Goal: Task Accomplishment & Management: Use online tool/utility

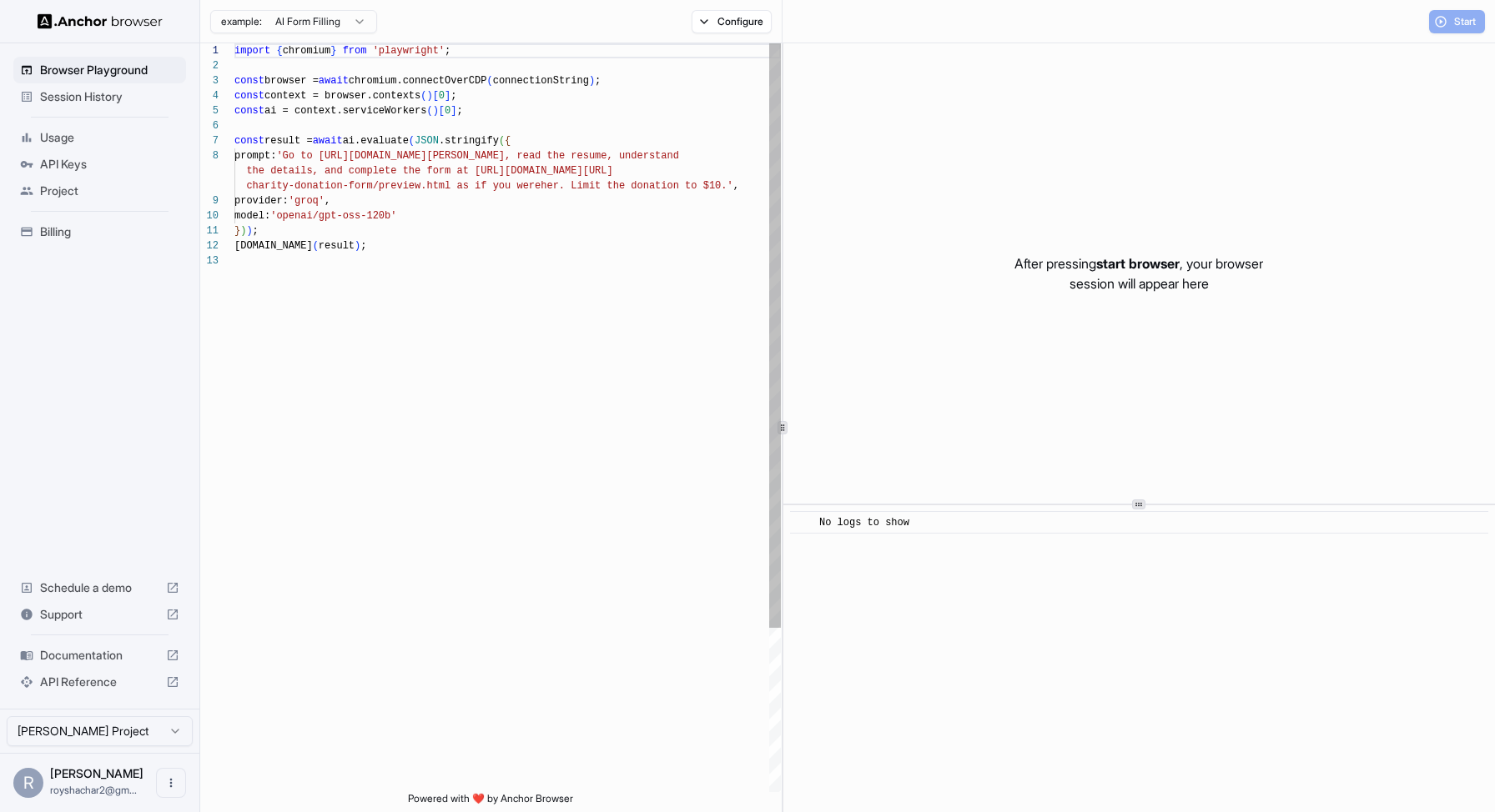
scroll to position [120, 0]
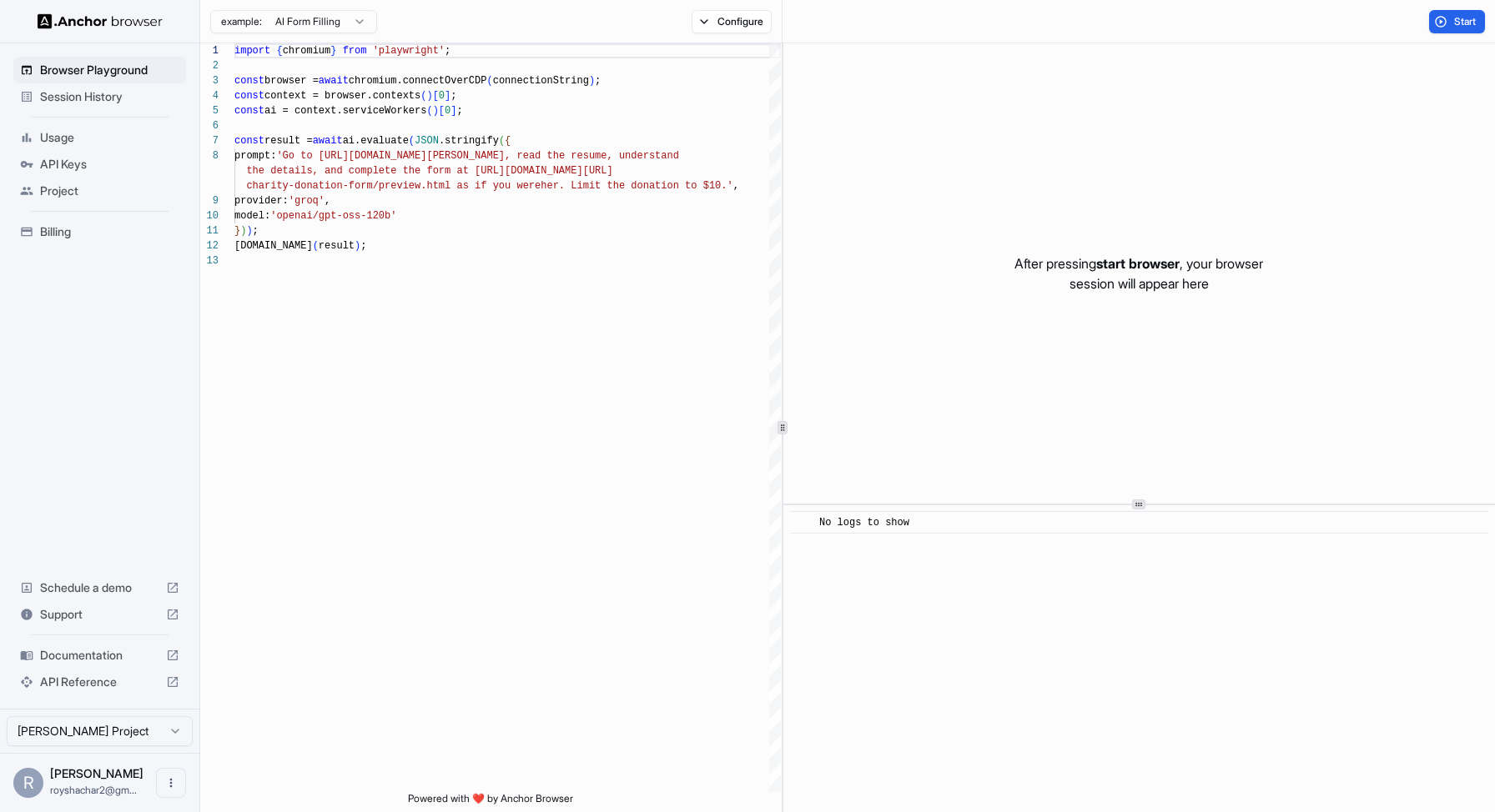
click at [80, 102] on span "Session History" at bounding box center [109, 96] width 140 height 17
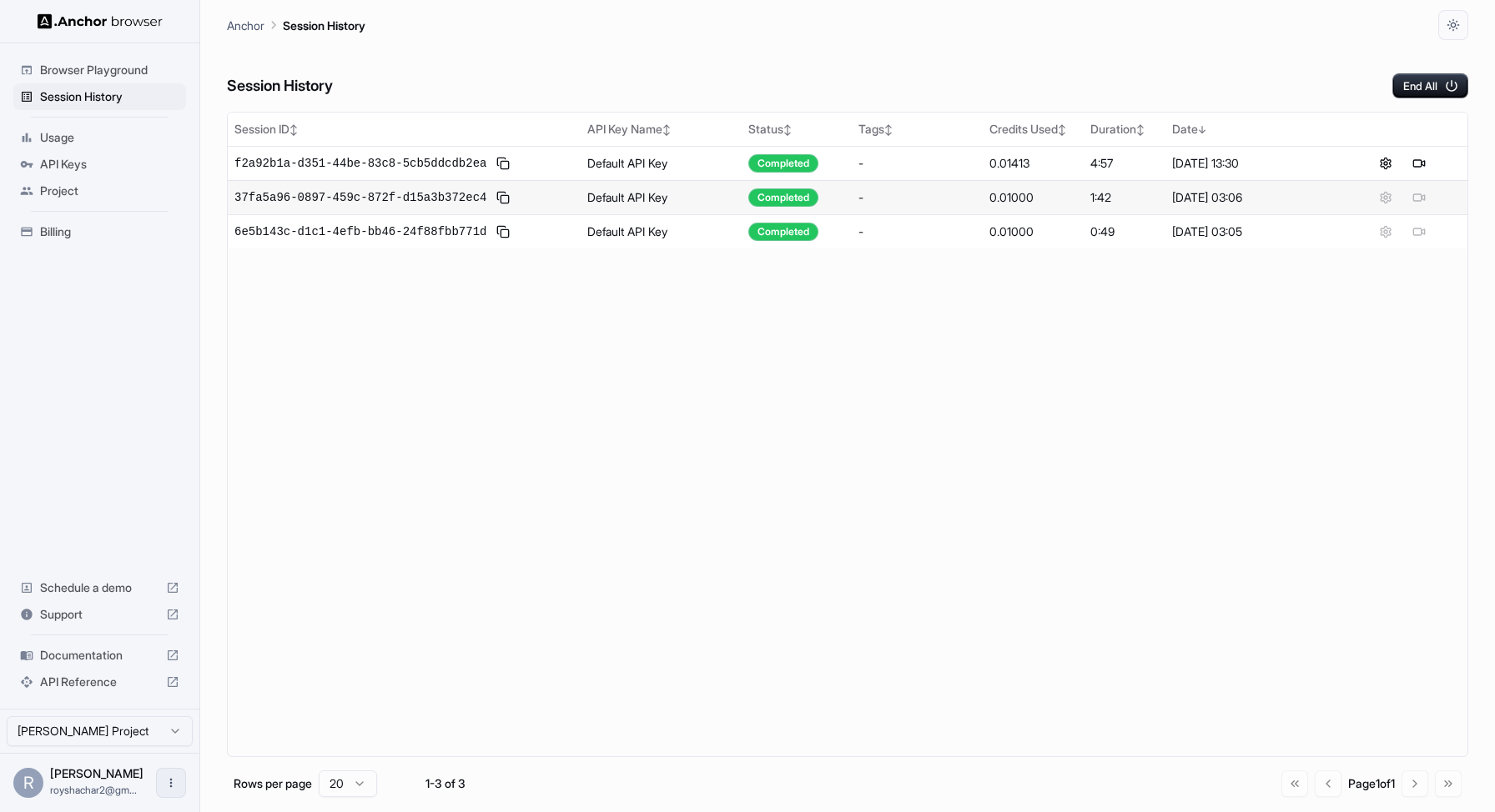
click at [170, 789] on icon "Open menu" at bounding box center [170, 782] width 13 height 13
click at [118, 786] on div at bounding box center [140, 782] width 66 height 17
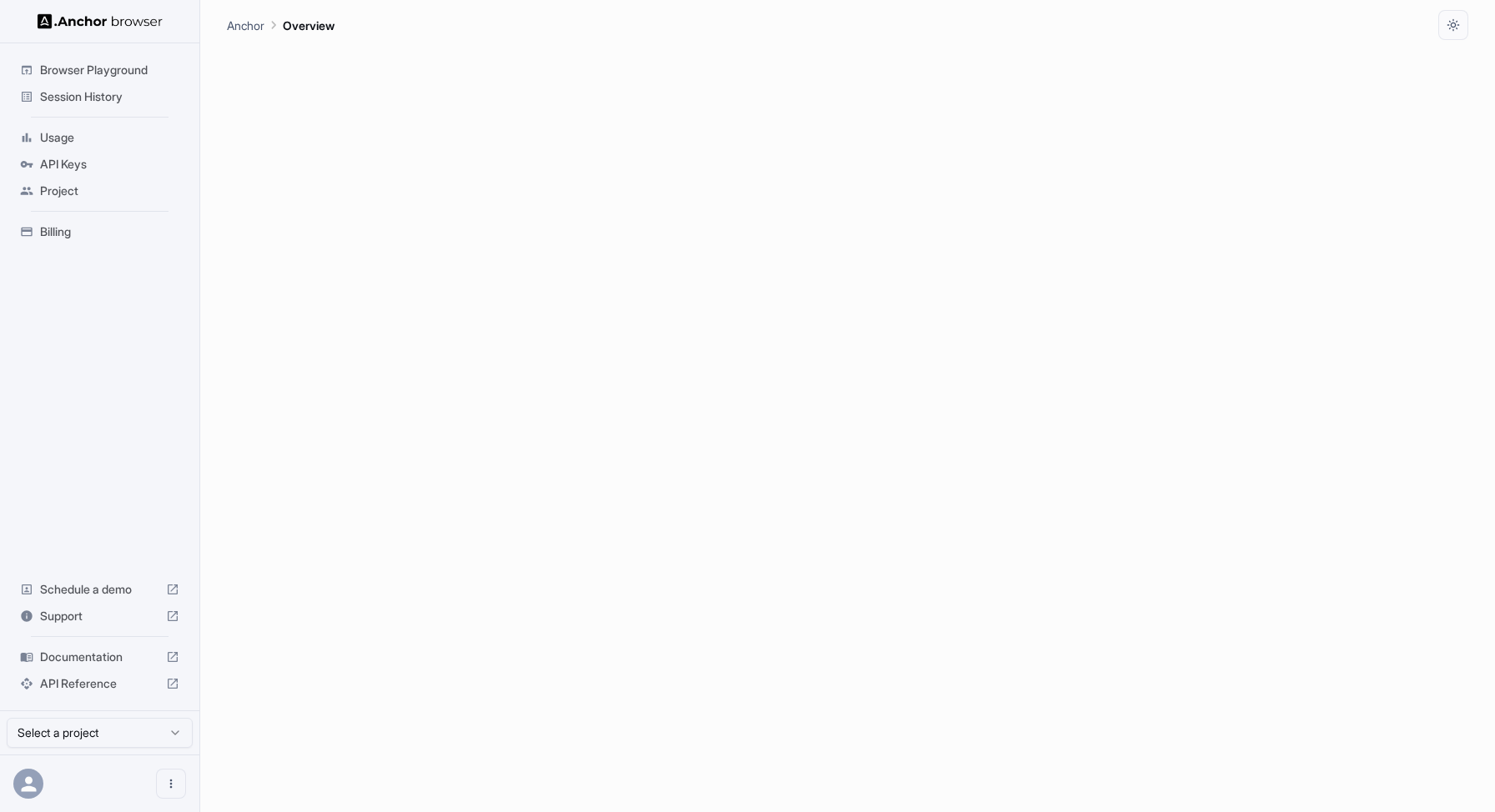
click at [29, 780] on icon at bounding box center [28, 783] width 15 height 15
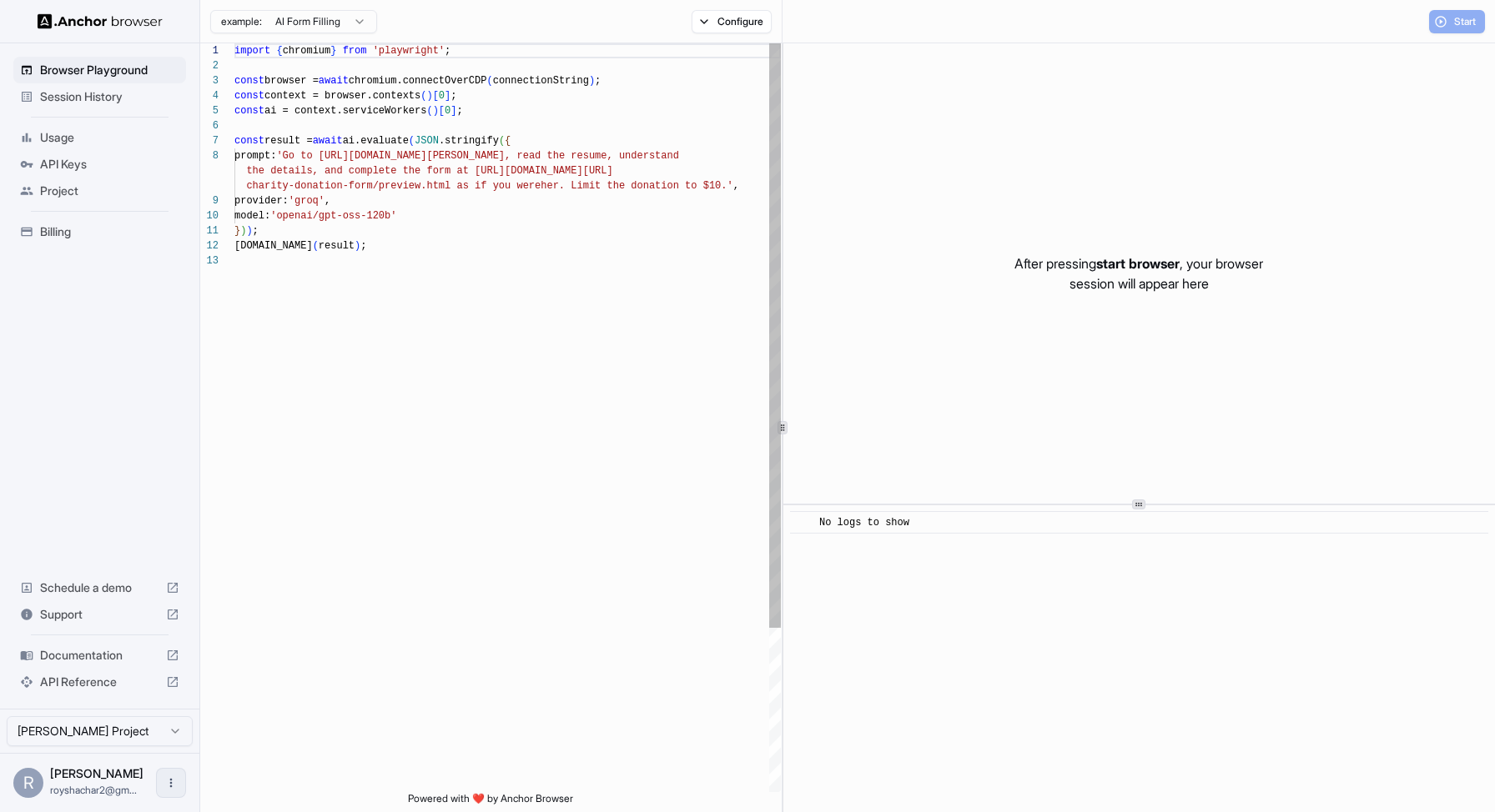
click at [183, 787] on button "Open menu" at bounding box center [171, 783] width 30 height 30
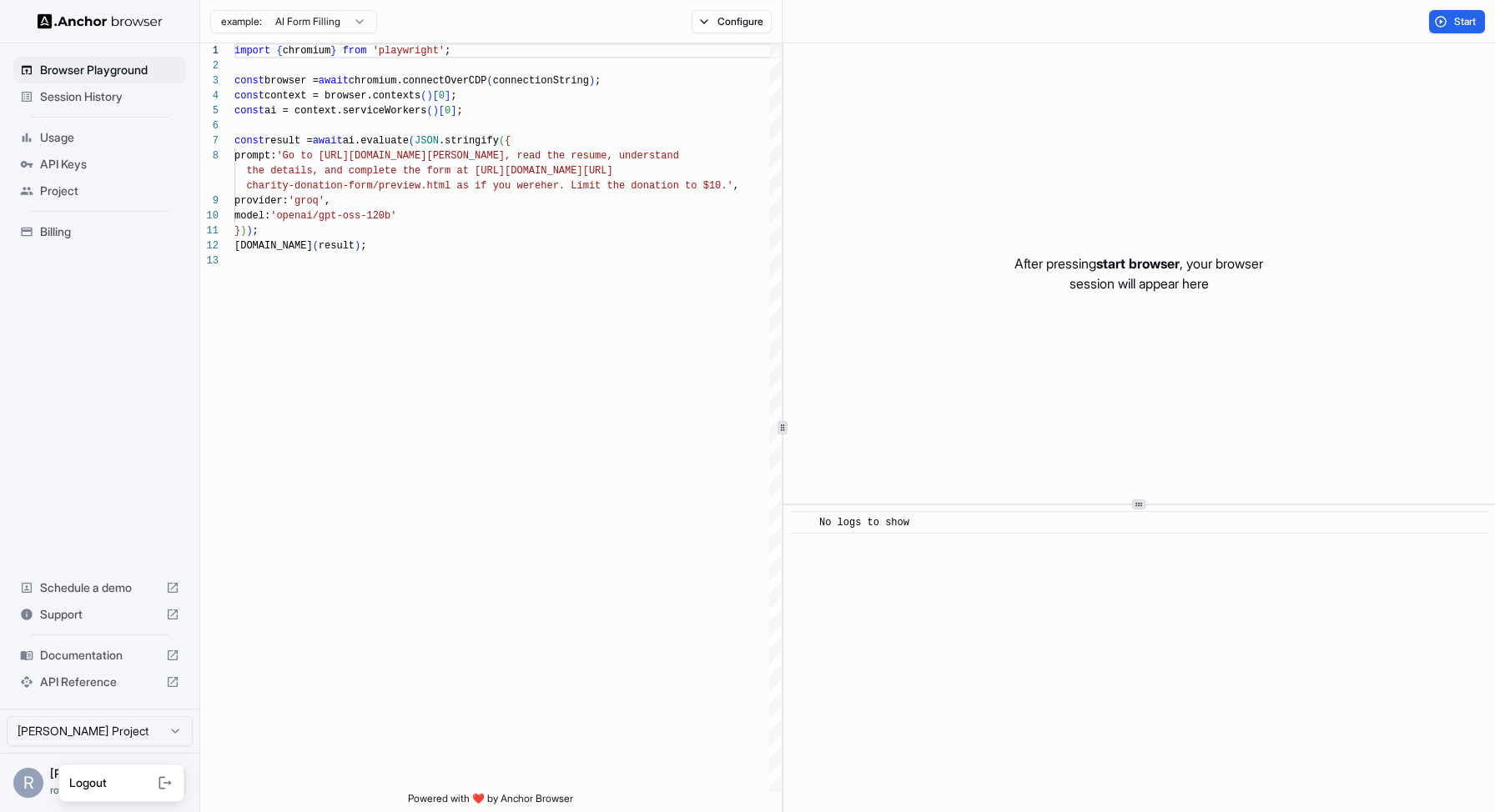
click at [161, 786] on icon at bounding box center [162, 783] width 7 height 13
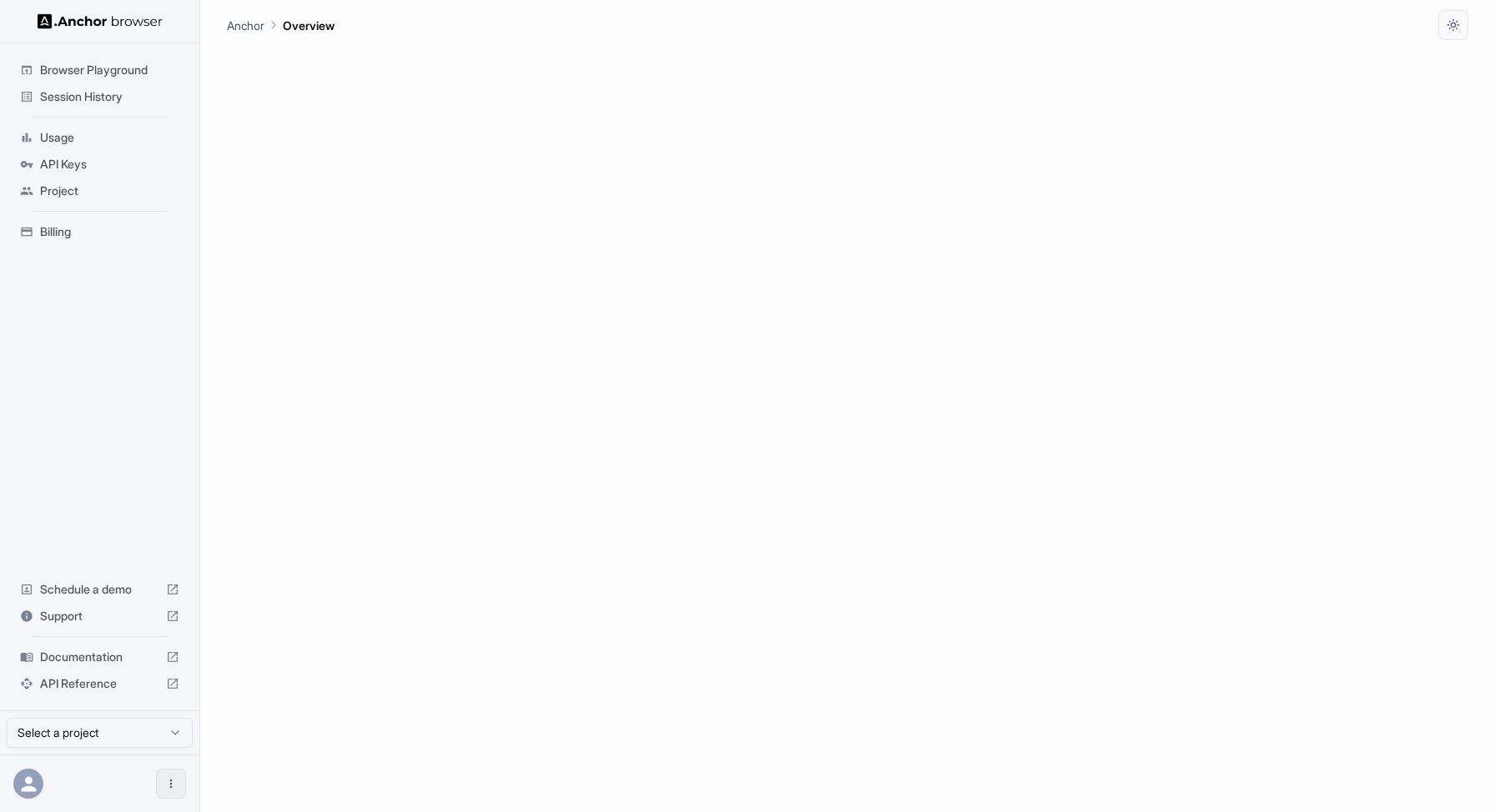
click at [165, 790] on icon "Open menu" at bounding box center [170, 783] width 13 height 13
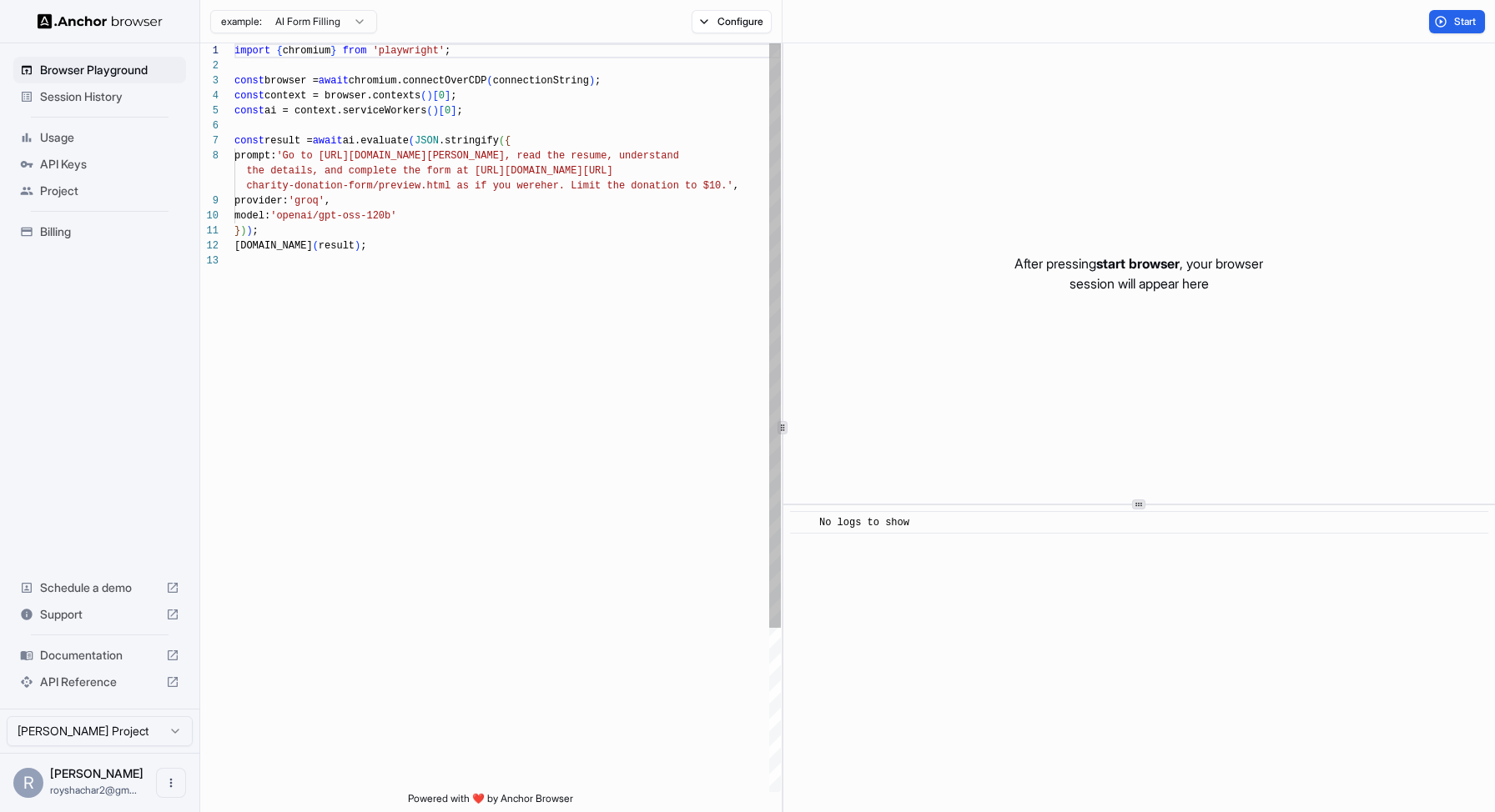
scroll to position [120, 0]
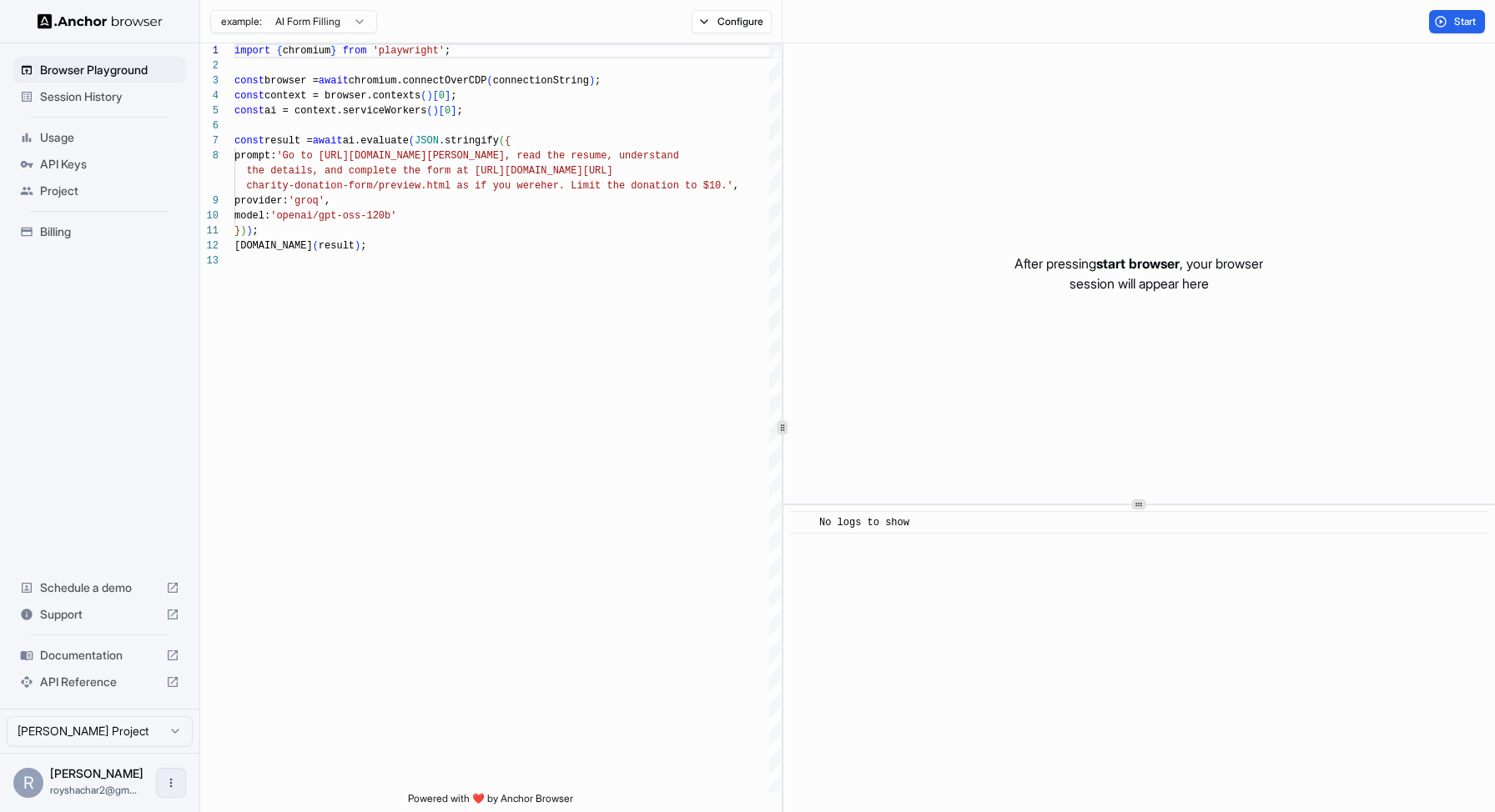
click at [167, 790] on button "Open menu" at bounding box center [171, 783] width 30 height 30
click at [327, 739] on div at bounding box center [747, 406] width 1495 height 812
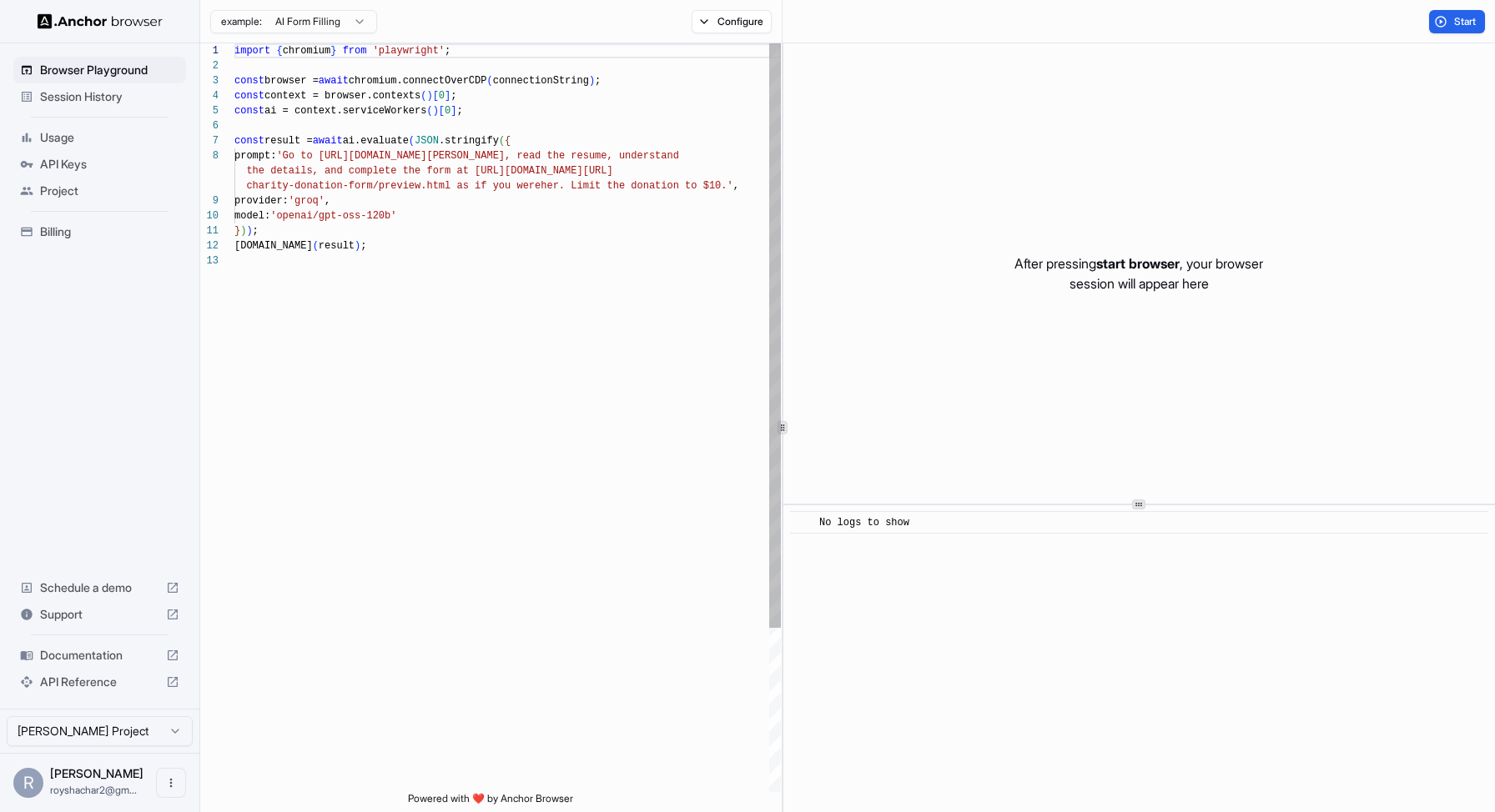
scroll to position [120, 0]
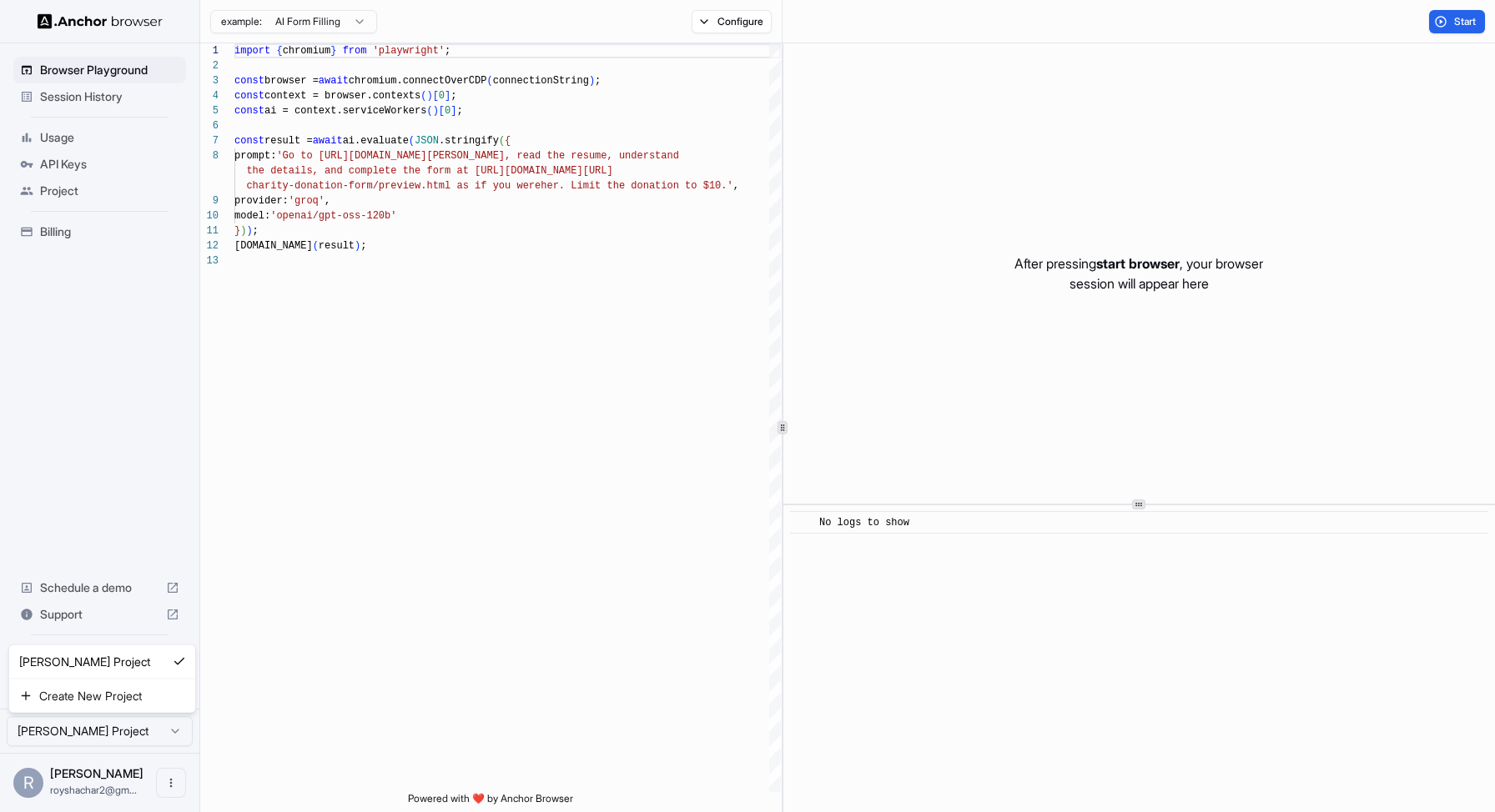
click at [171, 733] on html "Browser Playground Session History Usage API Keys Project Billing Schedule a de…" at bounding box center [747, 406] width 1495 height 812
click at [237, 741] on html "Browser Playground Session History Usage API Keys Project Billing Schedule a de…" at bounding box center [747, 406] width 1495 height 812
click at [177, 774] on button "Open menu" at bounding box center [171, 783] width 30 height 30
click at [144, 787] on div at bounding box center [140, 782] width 66 height 17
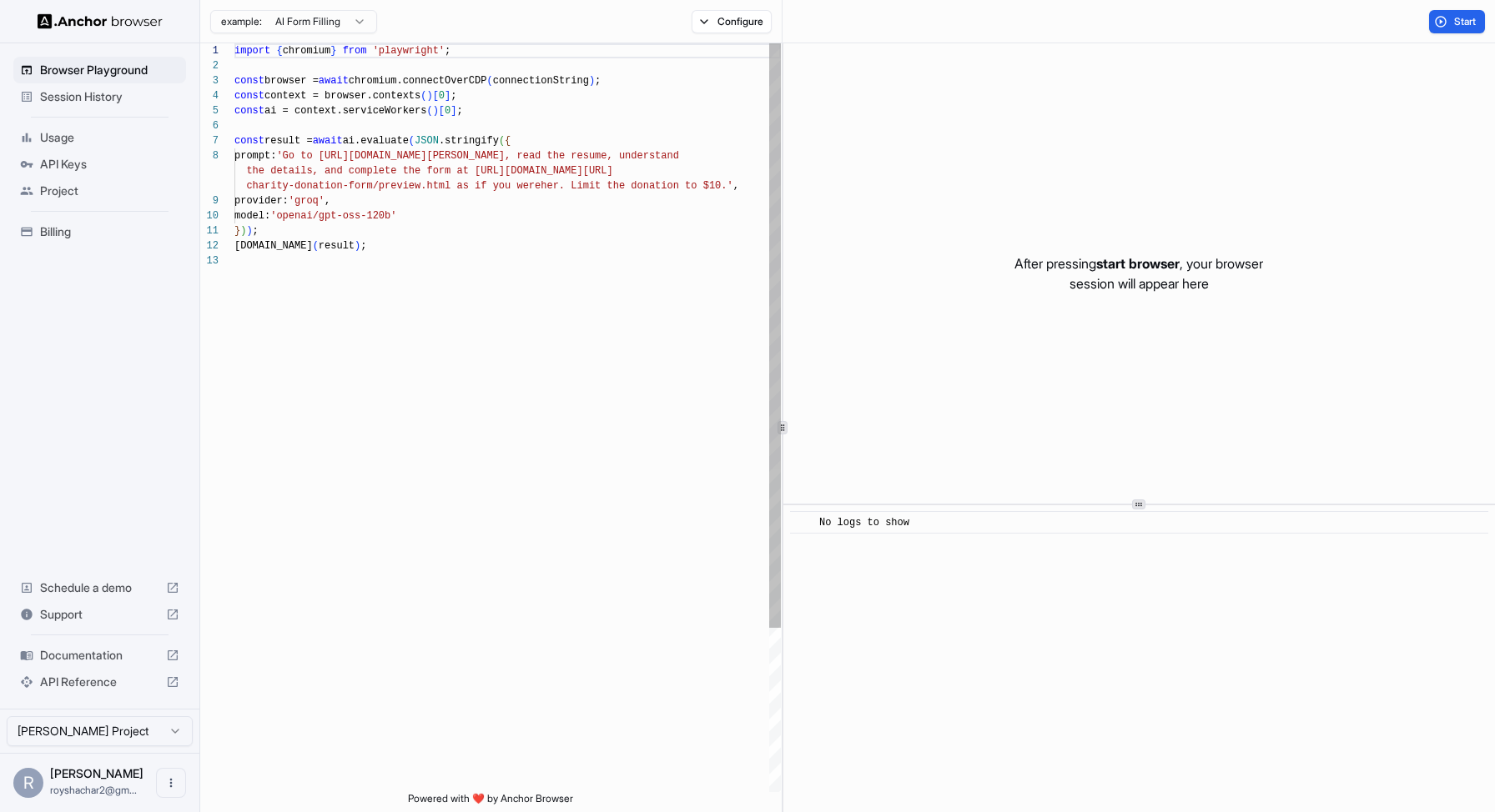
scroll to position [120, 0]
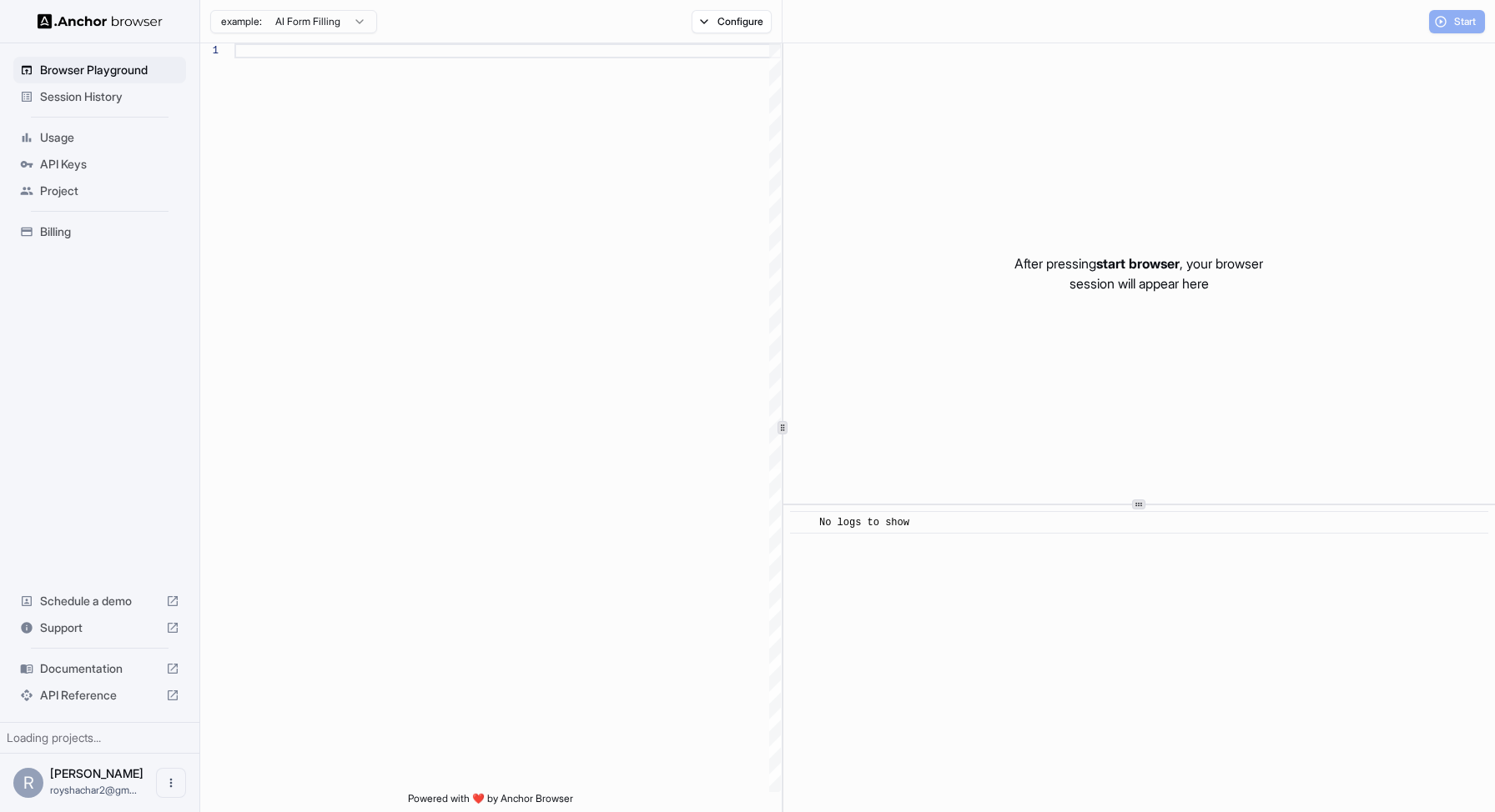
scroll to position [120, 0]
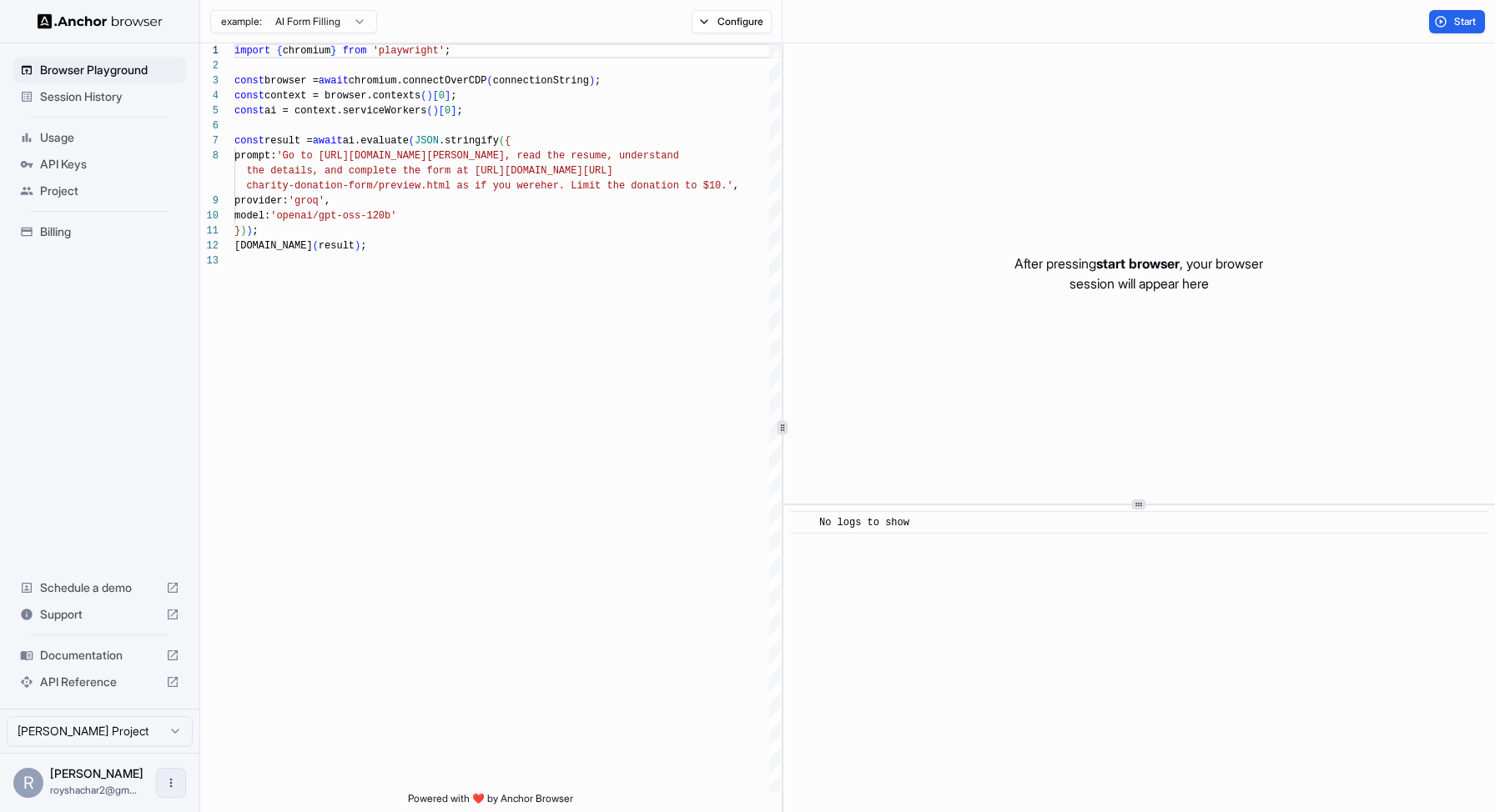
click at [169, 782] on icon "Open menu" at bounding box center [170, 782] width 13 height 13
click at [117, 795] on li "Logout" at bounding box center [121, 782] width 118 height 27
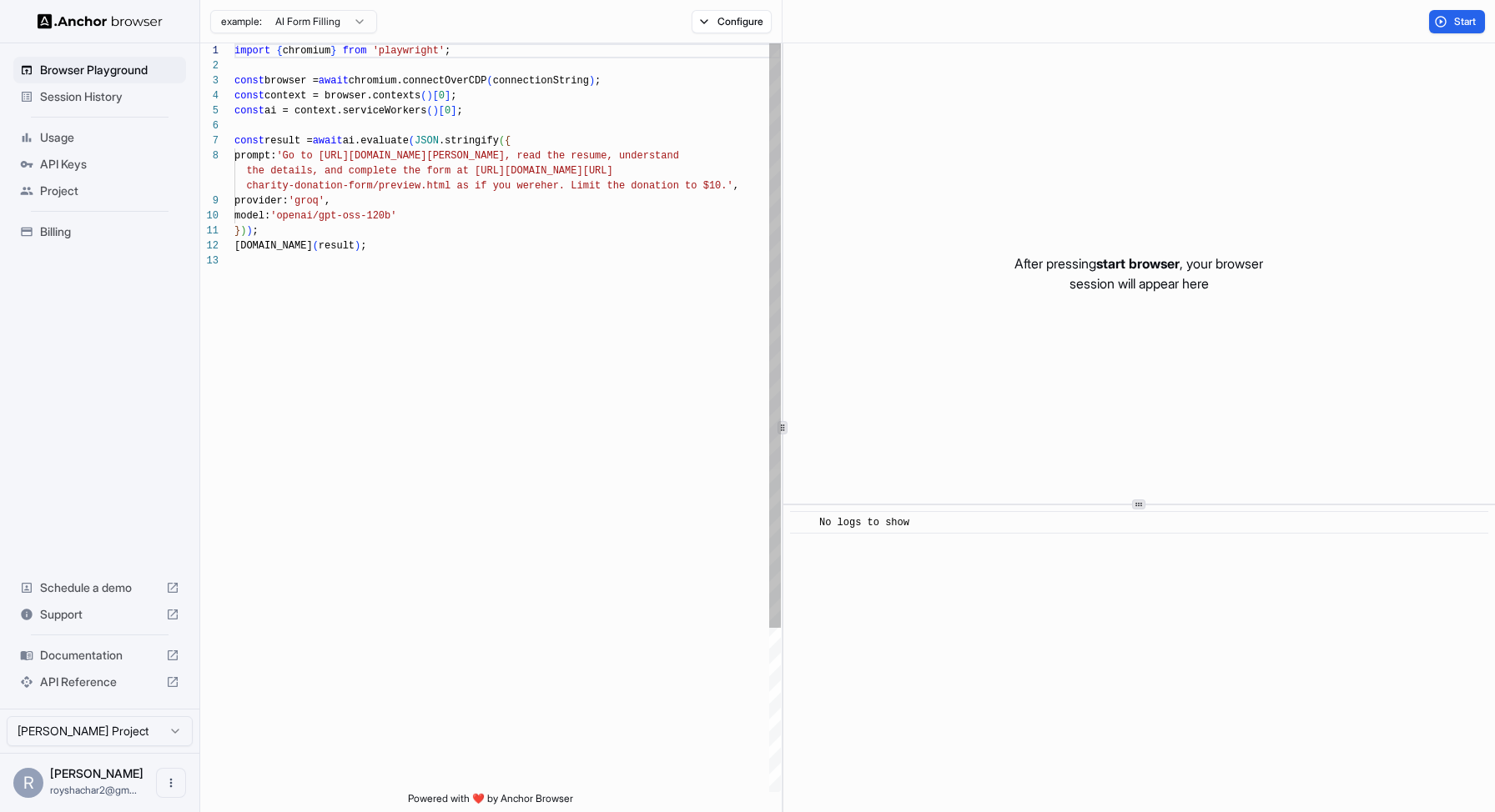
scroll to position [120, 0]
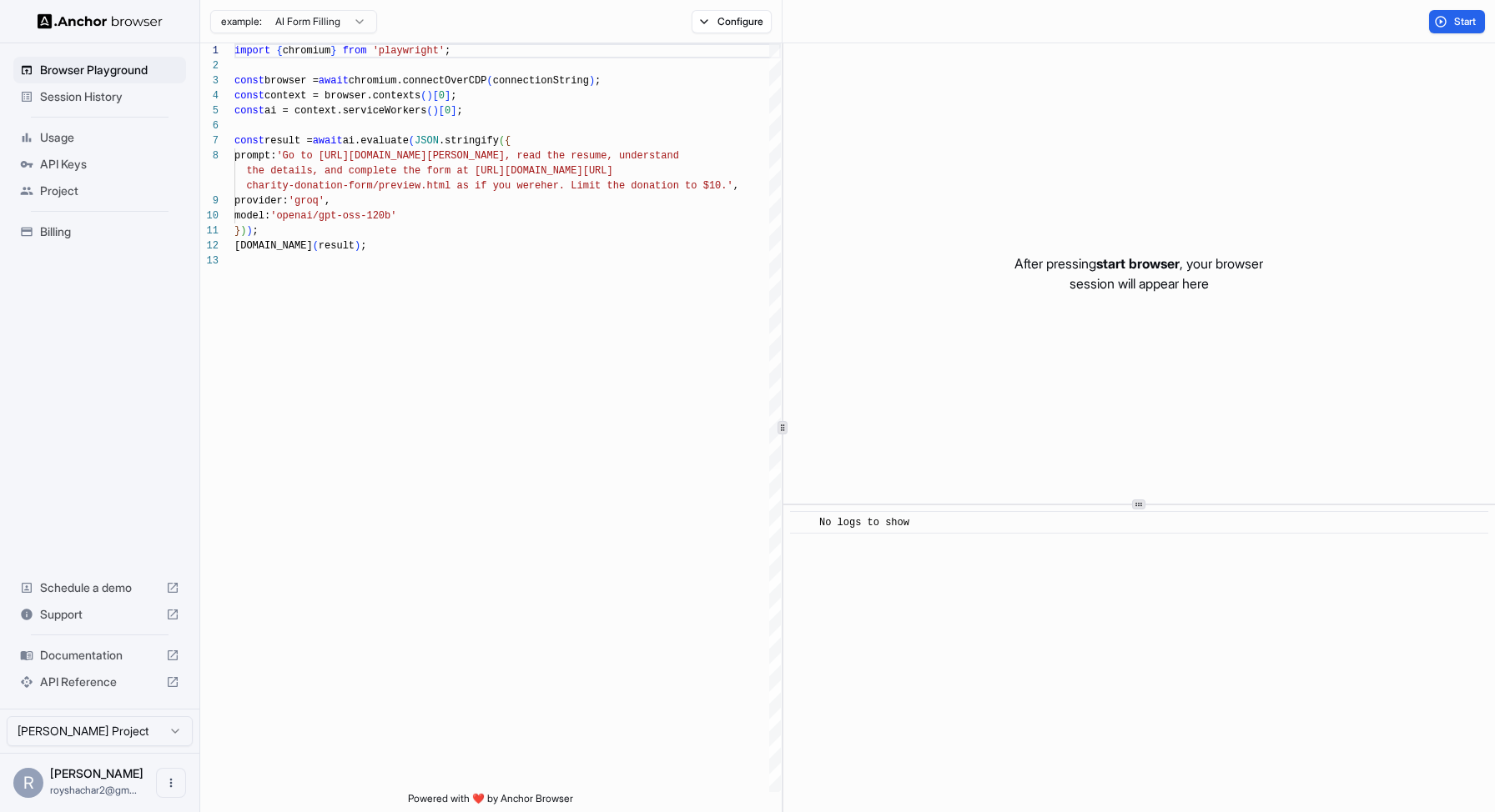
click at [61, 15] on img at bounding box center [100, 21] width 125 height 16
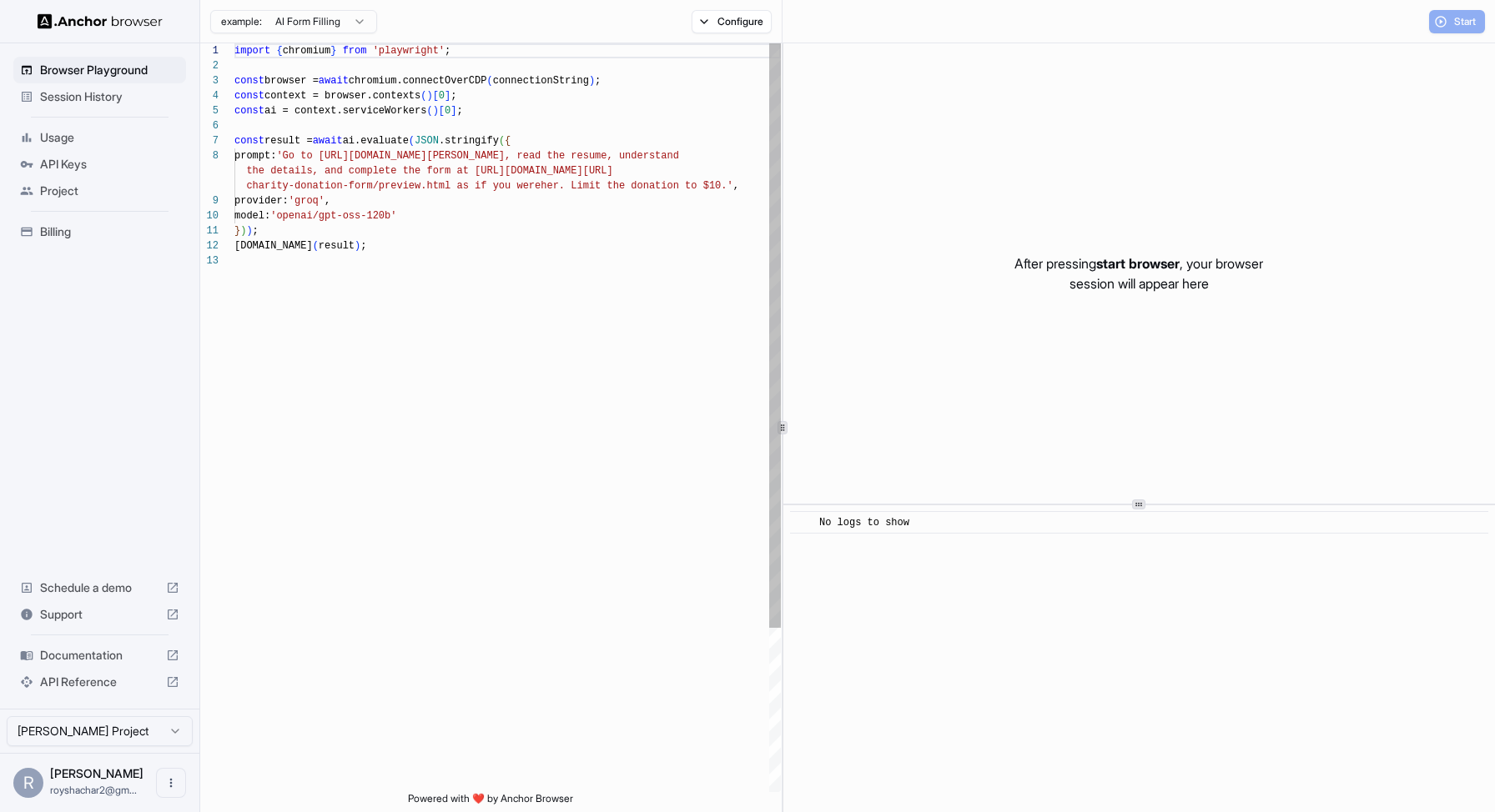
scroll to position [120, 0]
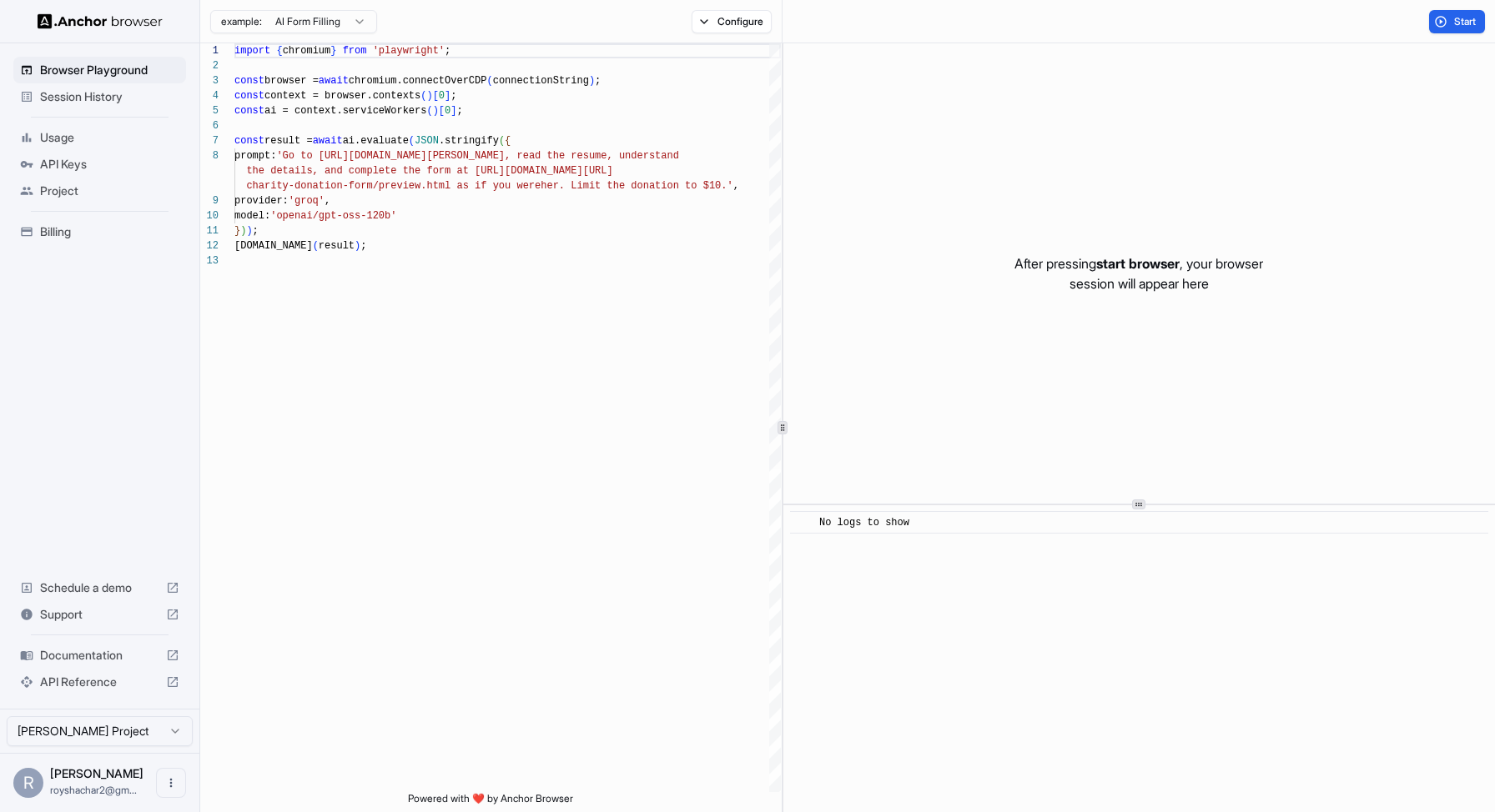
click at [100, 168] on span "API Keys" at bounding box center [109, 164] width 140 height 17
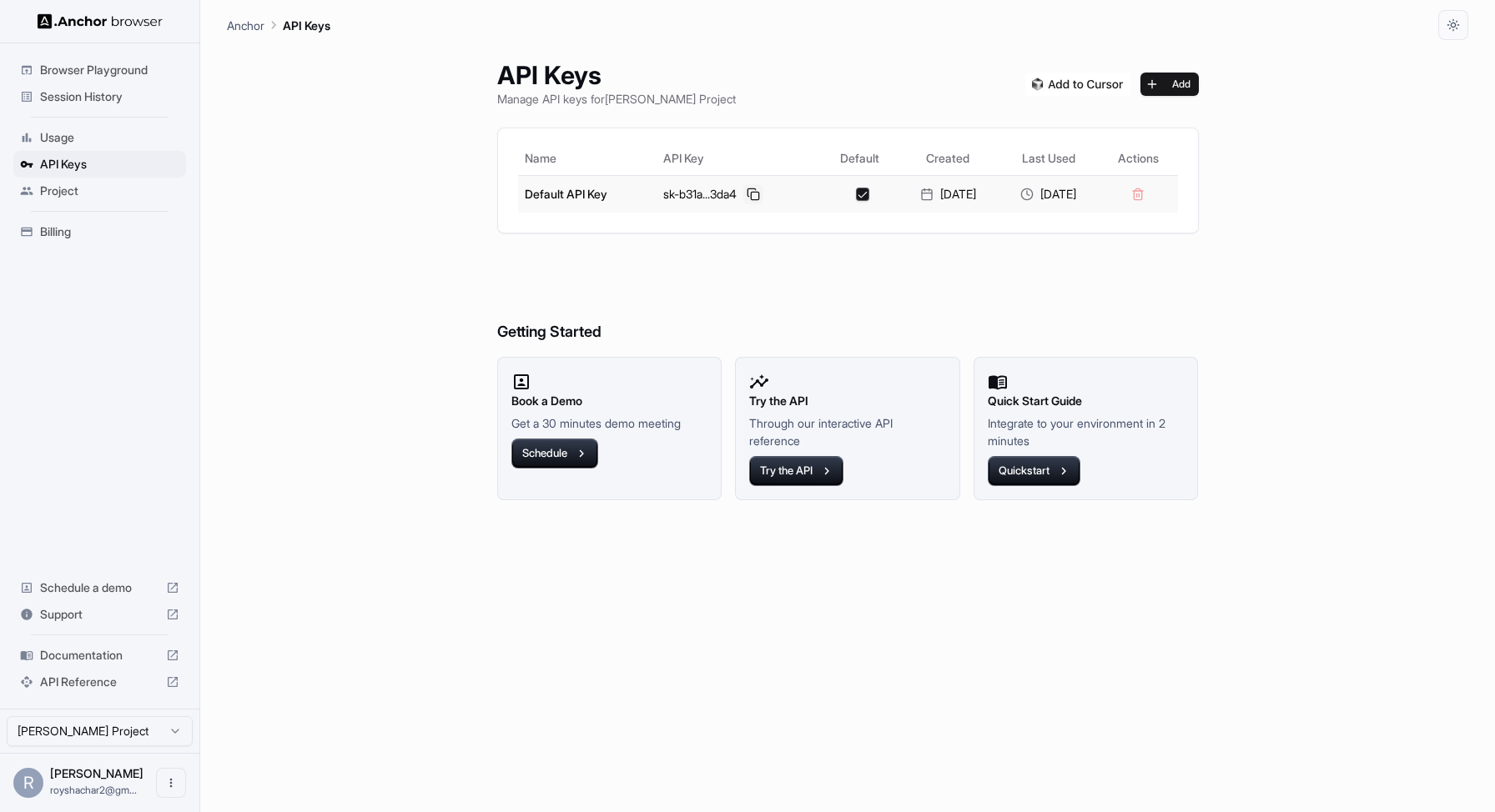
click at [748, 199] on button at bounding box center [753, 194] width 20 height 20
click at [80, 98] on span "Session History" at bounding box center [109, 96] width 140 height 17
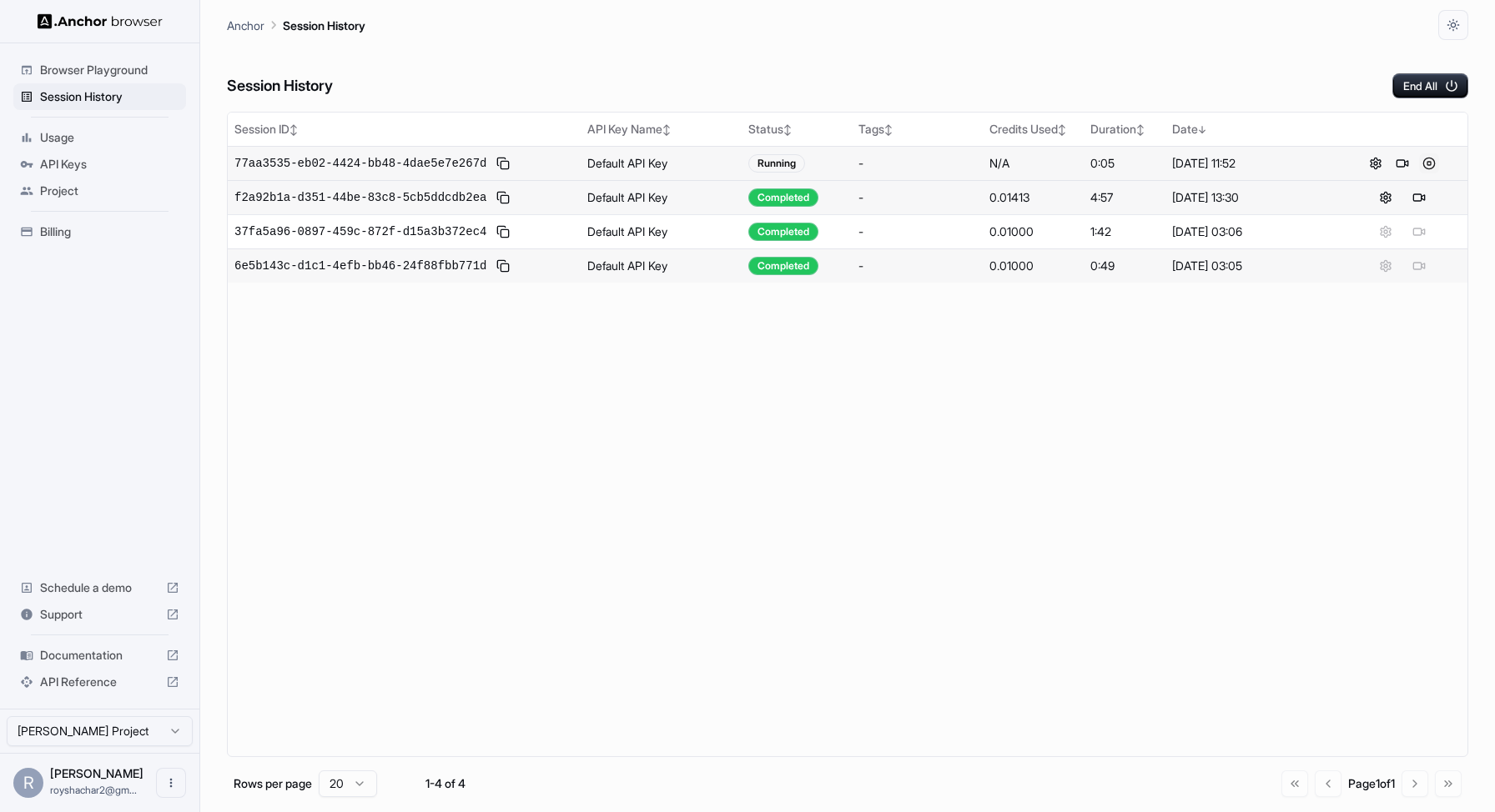
click at [1431, 162] on button at bounding box center [1429, 163] width 20 height 20
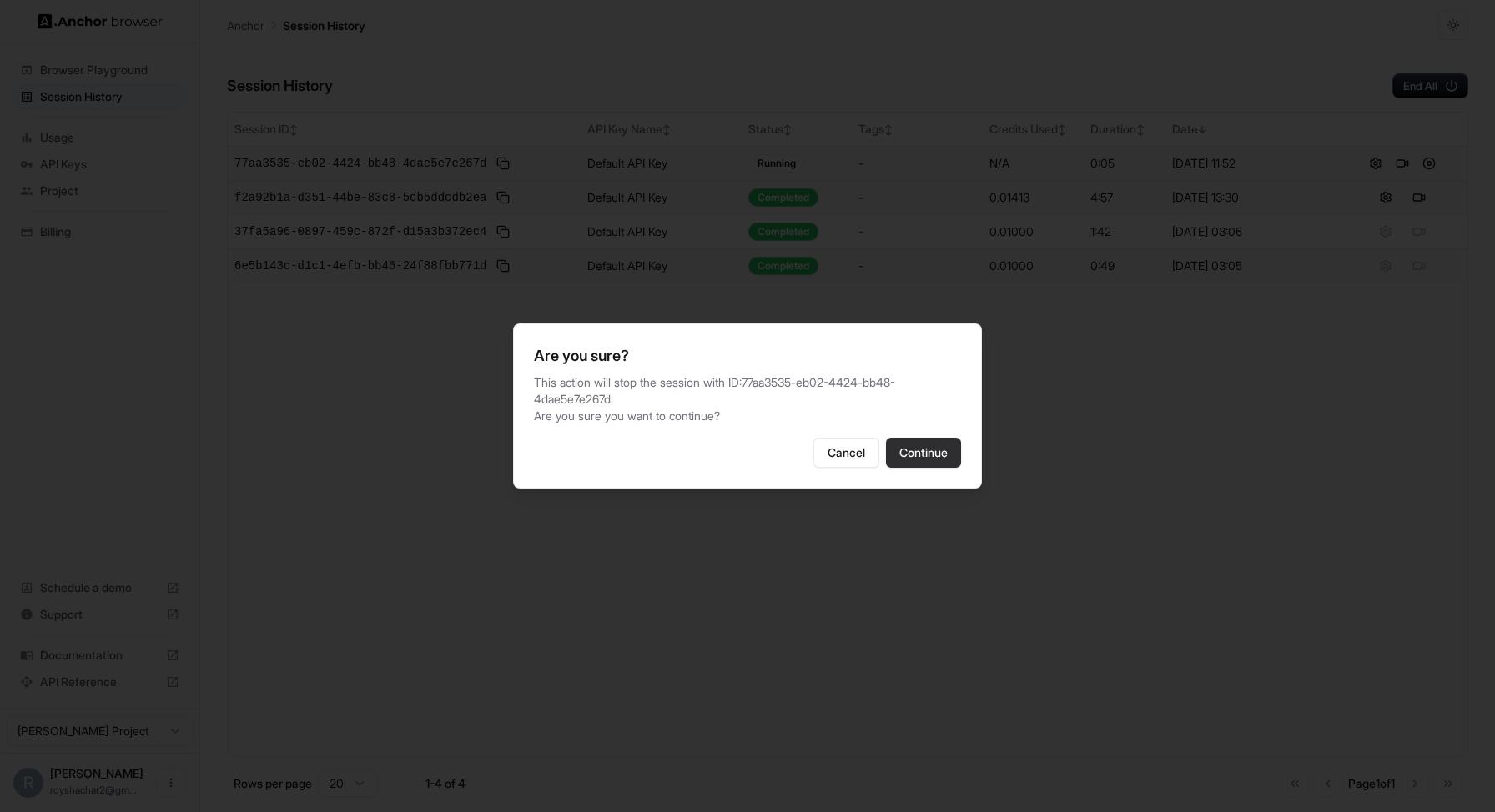
click at [939, 460] on button "Continue" at bounding box center [924, 453] width 75 height 30
